Goal: Task Accomplishment & Management: Manage account settings

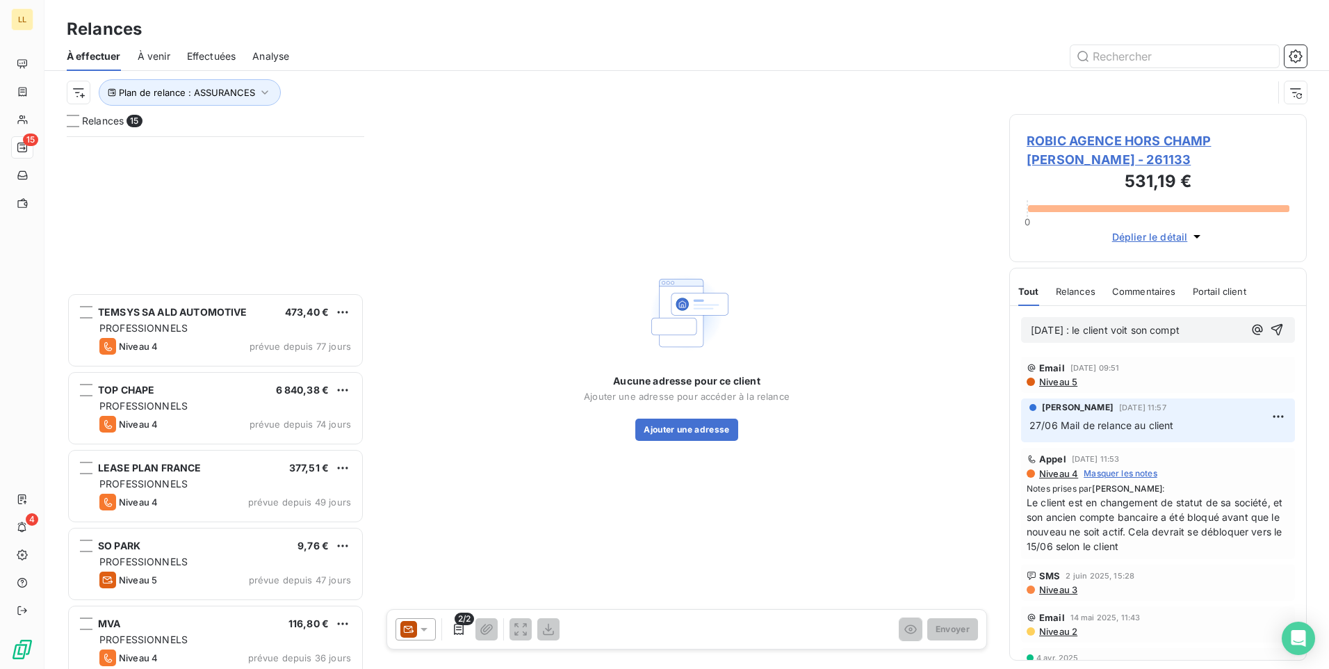
scroll to position [522, 287]
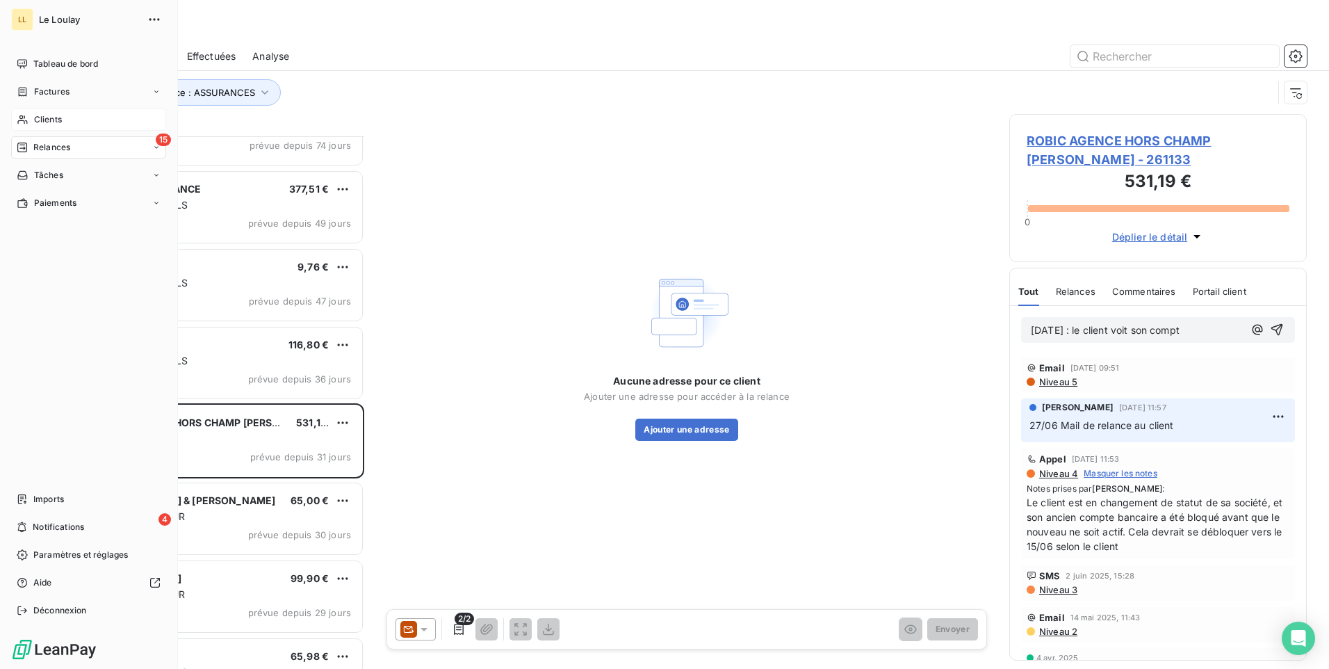
click at [51, 117] on span "Clients" at bounding box center [48, 119] width 28 height 13
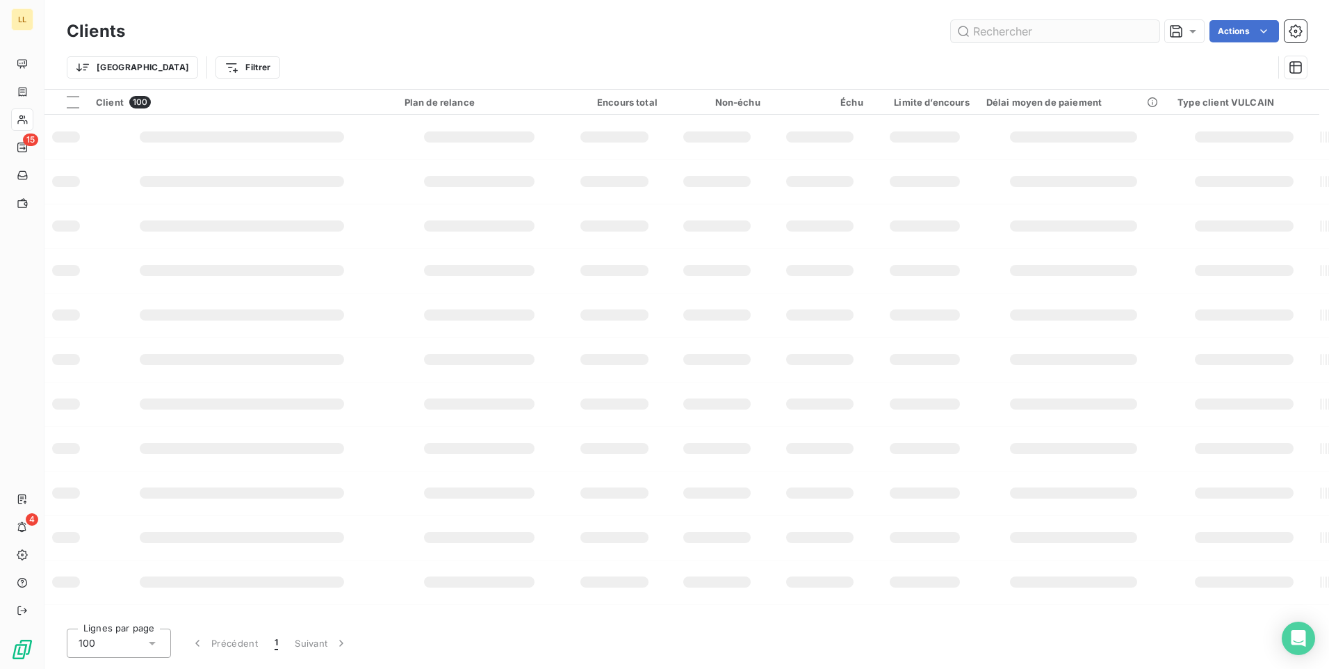
click at [1038, 38] on input "text" at bounding box center [1055, 31] width 209 height 22
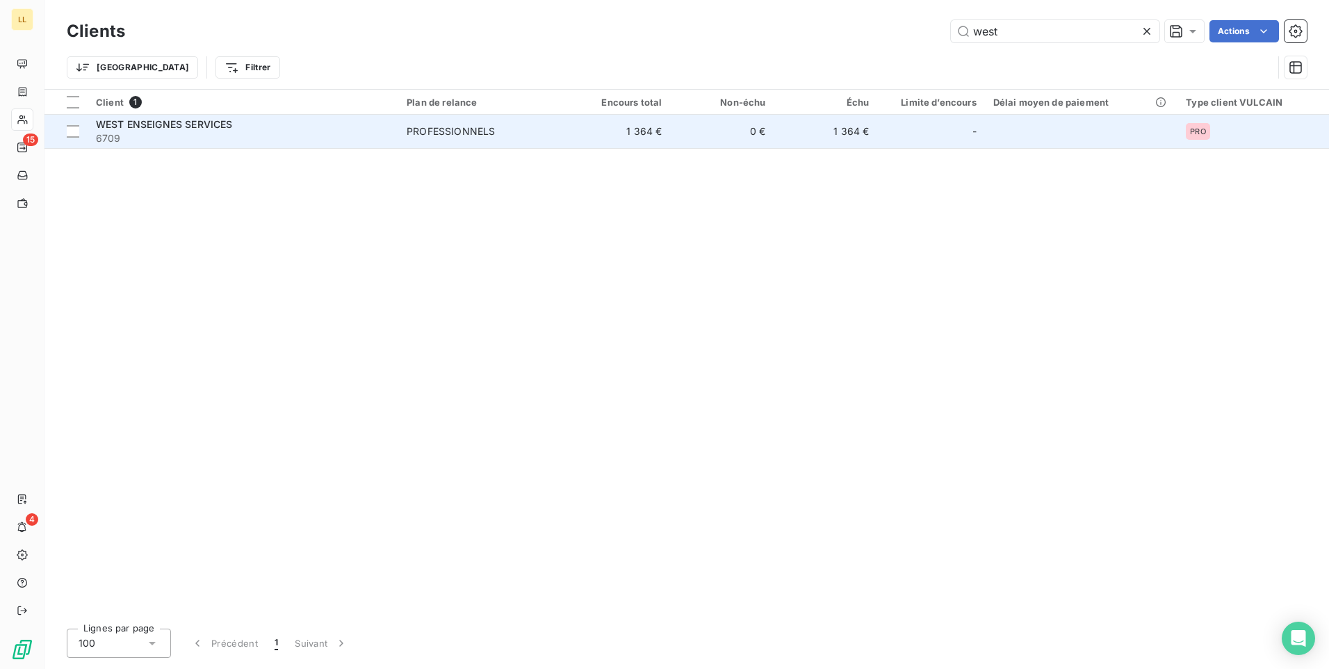
type input "west"
click at [109, 124] on span "WEST ENSEIGNES SERVICES" at bounding box center [164, 124] width 136 height 12
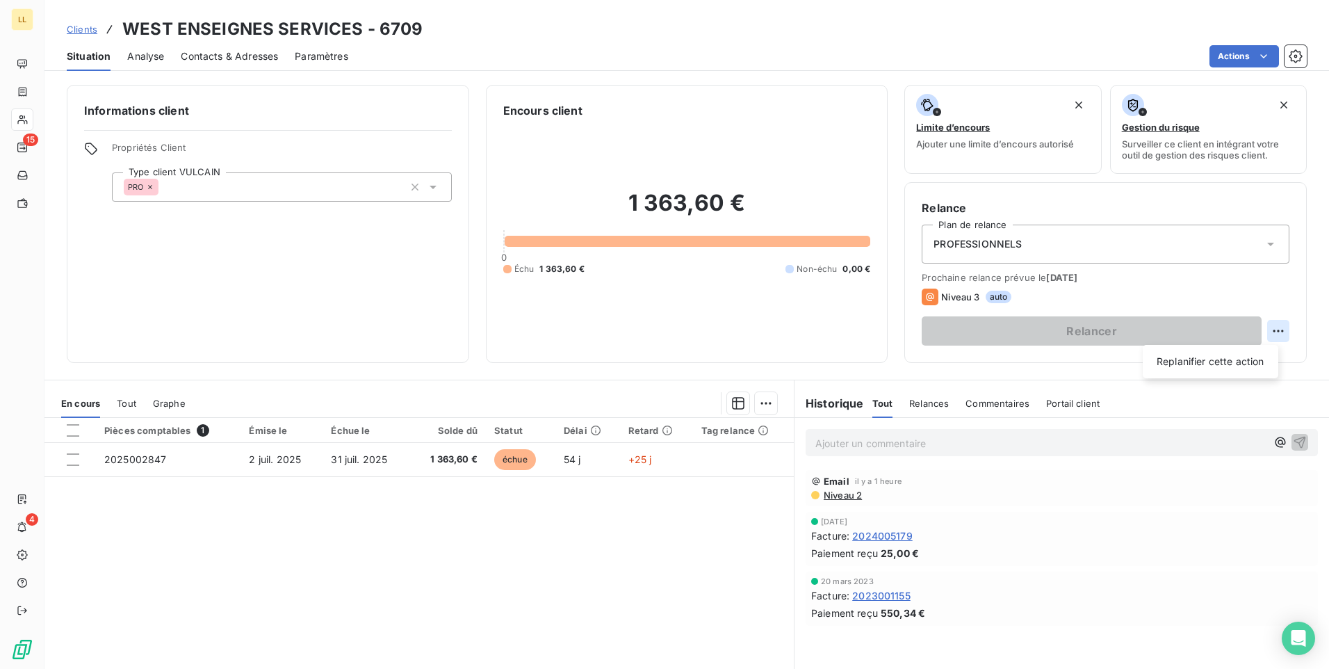
click at [1267, 329] on html "LL 15 4 Clients WEST ENSEIGNES SERVICES - 6709 Situation Analyse Contacts & Adr…" at bounding box center [664, 334] width 1329 height 669
click at [1220, 362] on div "Replanifier cette action" at bounding box center [1210, 361] width 124 height 22
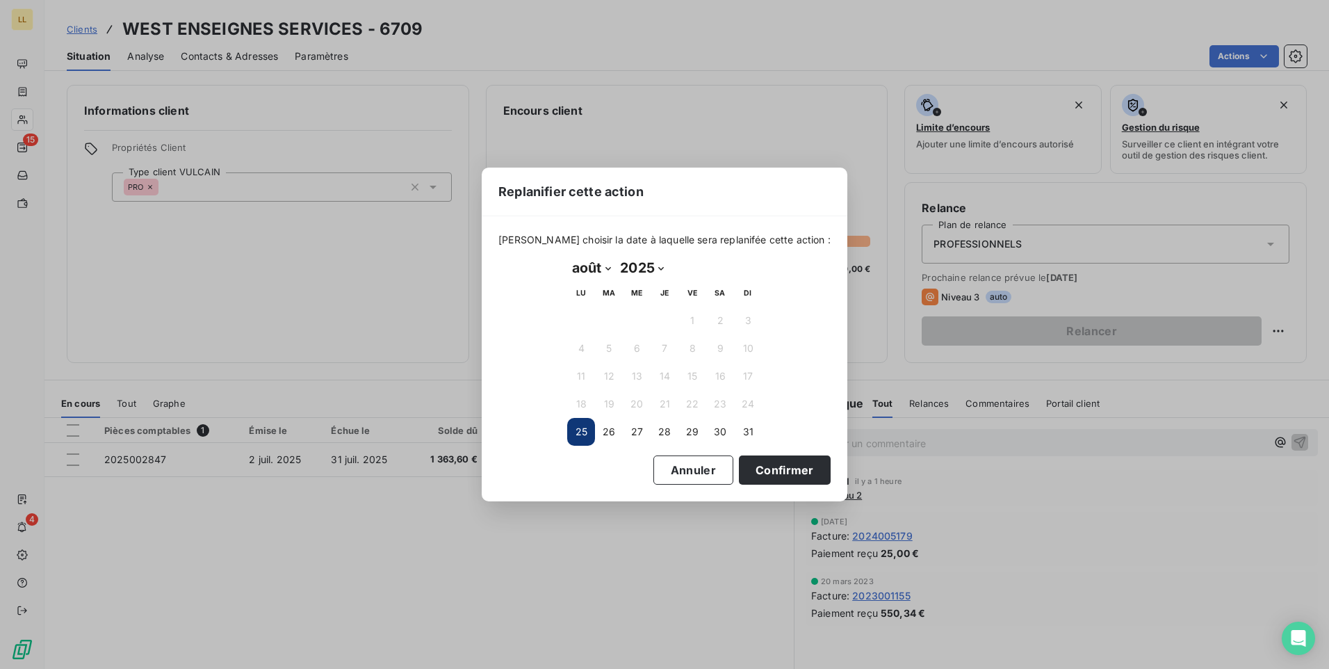
click at [607, 271] on select "janvier février mars avril mai juin juillet août septembre octobre novembre déc…" at bounding box center [591, 267] width 48 height 22
select select "8"
click at [567, 256] on select "janvier février mars avril mai juin juillet août septembre octobre novembre déc…" at bounding box center [591, 267] width 48 height 22
click at [575, 348] on button "8" at bounding box center [581, 348] width 28 height 28
click at [743, 470] on button "Confirmer" at bounding box center [785, 469] width 92 height 29
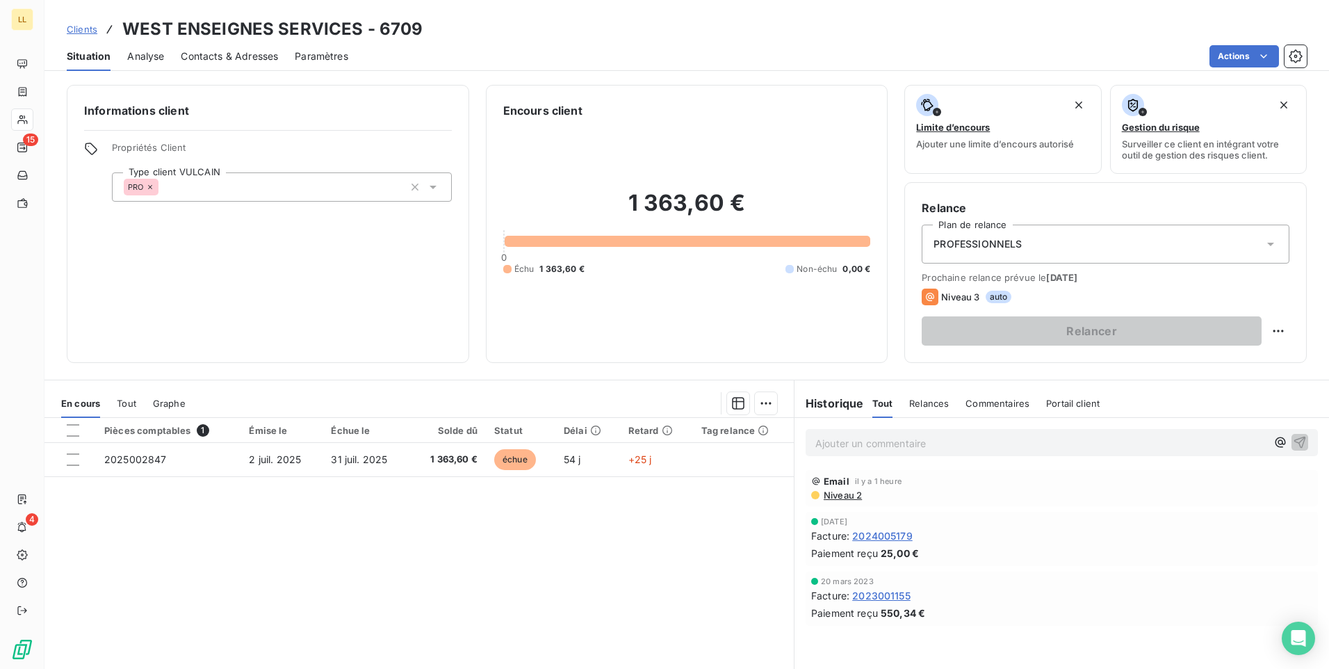
drag, startPoint x: 829, startPoint y: 434, endPoint x: 833, endPoint y: 441, distance: 7.2
click at [828, 435] on p "Ajouter un commentaire ﻿" at bounding box center [1040, 442] width 451 height 17
